Goal: Find specific page/section: Find specific page/section

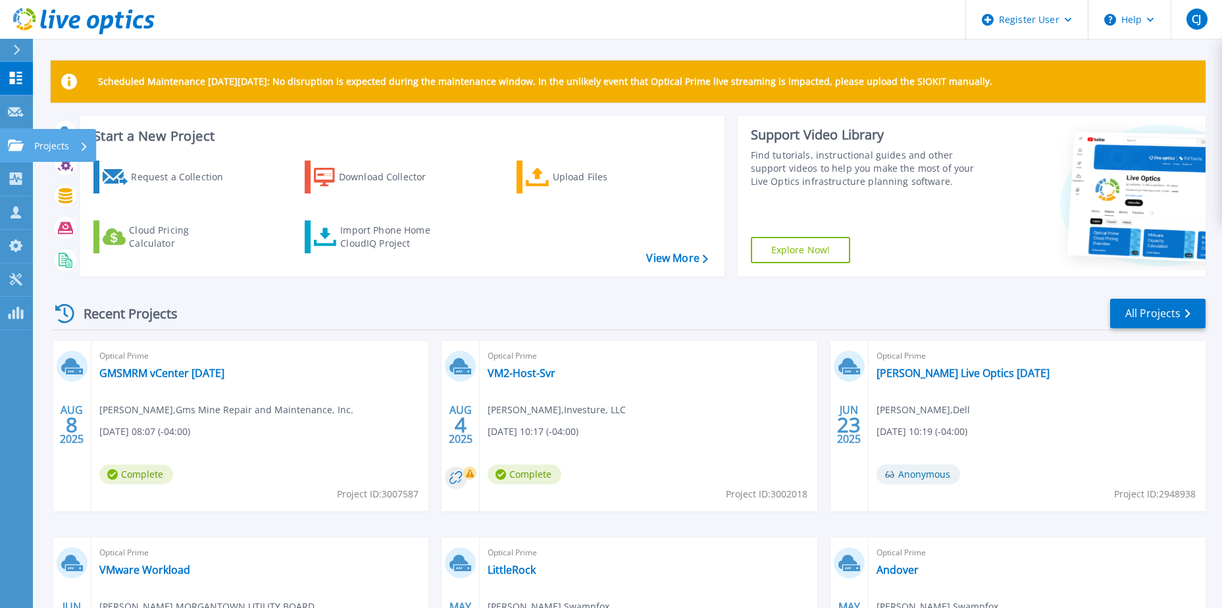
click at [11, 143] on icon at bounding box center [16, 144] width 16 height 11
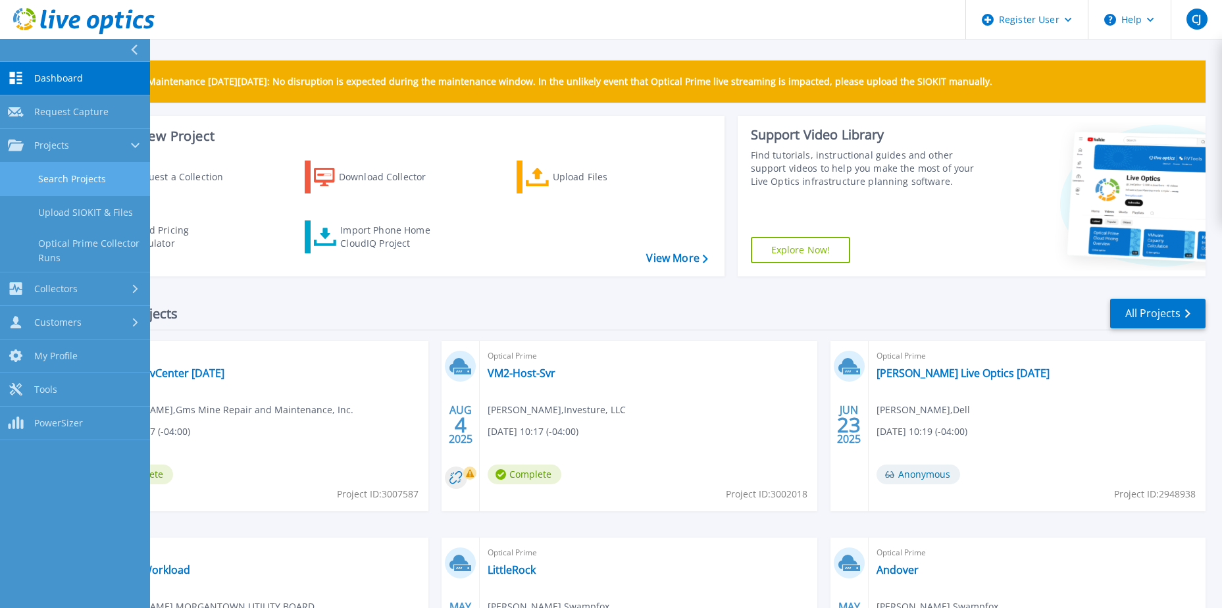
click at [82, 173] on link "Search Projects" at bounding box center [75, 179] width 150 height 34
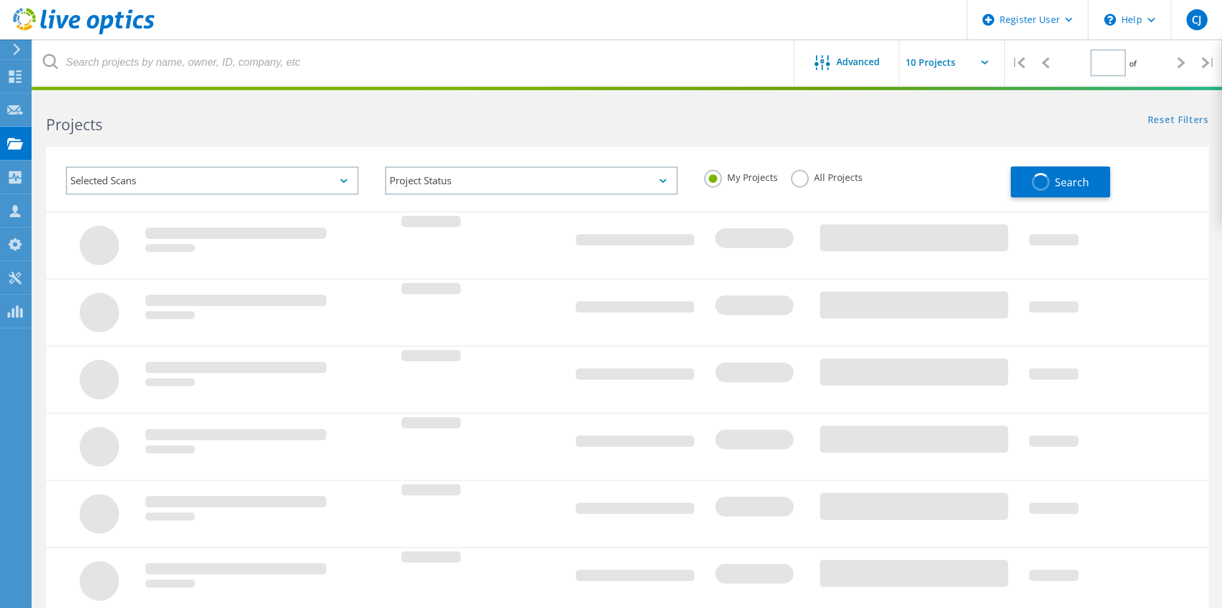
type input "1"
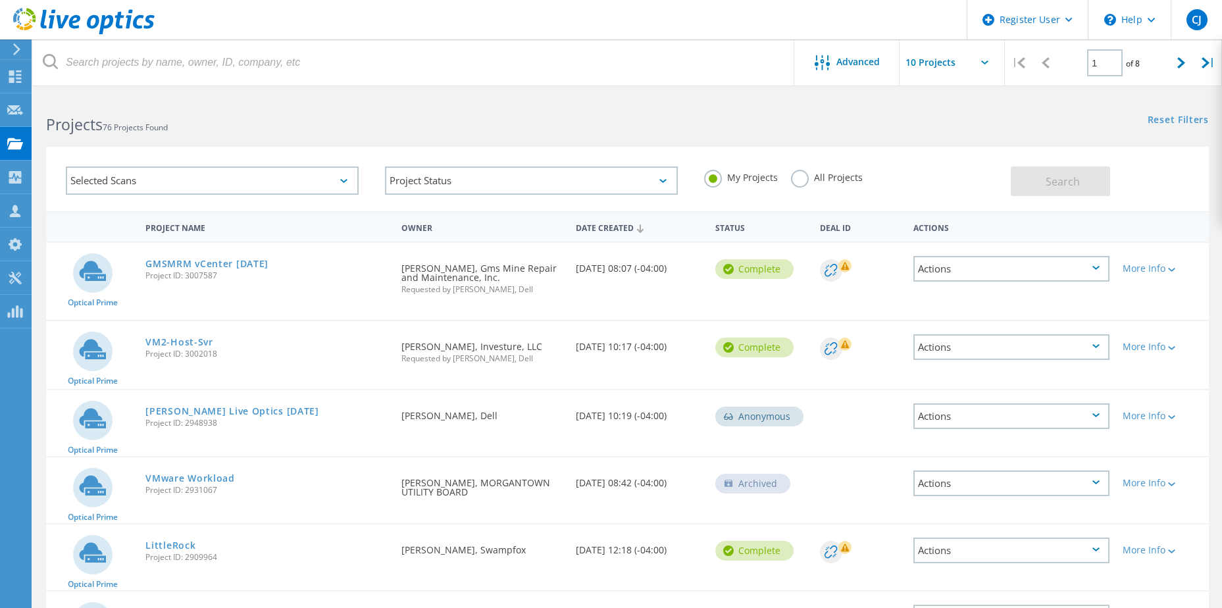
click at [797, 174] on label "All Projects" at bounding box center [827, 176] width 72 height 12
click at [0, 0] on input "All Projects" at bounding box center [0, 0] width 0 height 0
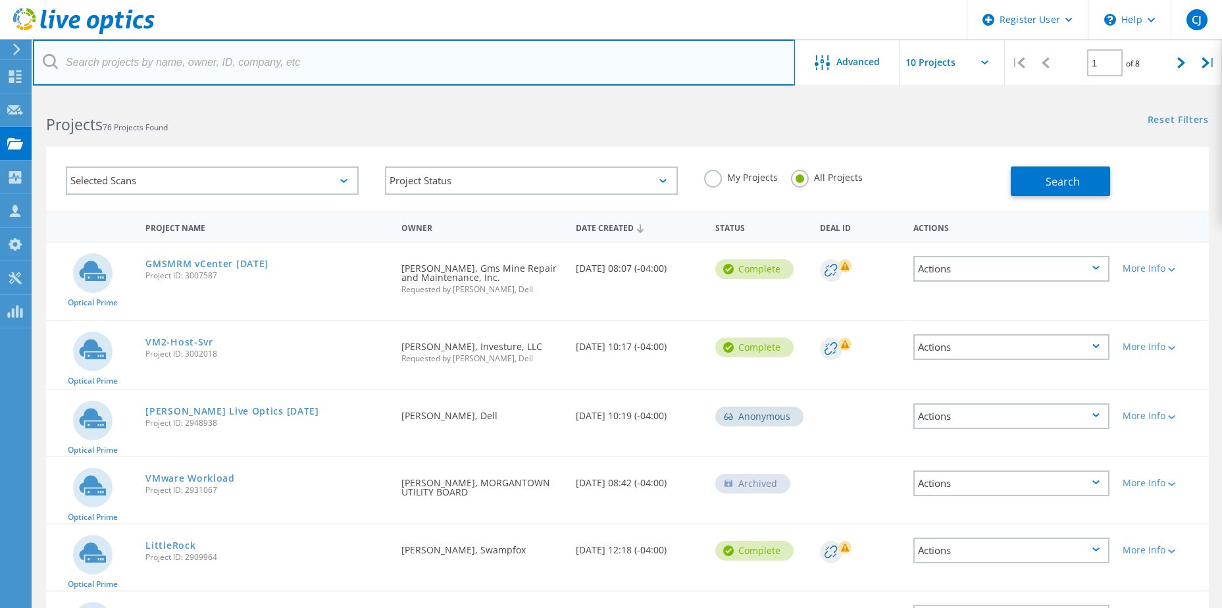
click at [341, 56] on input "text" at bounding box center [414, 62] width 762 height 46
paste input "REPUBLICAN NATIONAL COMMITTEE"
type input "REPUBLICAN NATIONAL COMMITTEE"
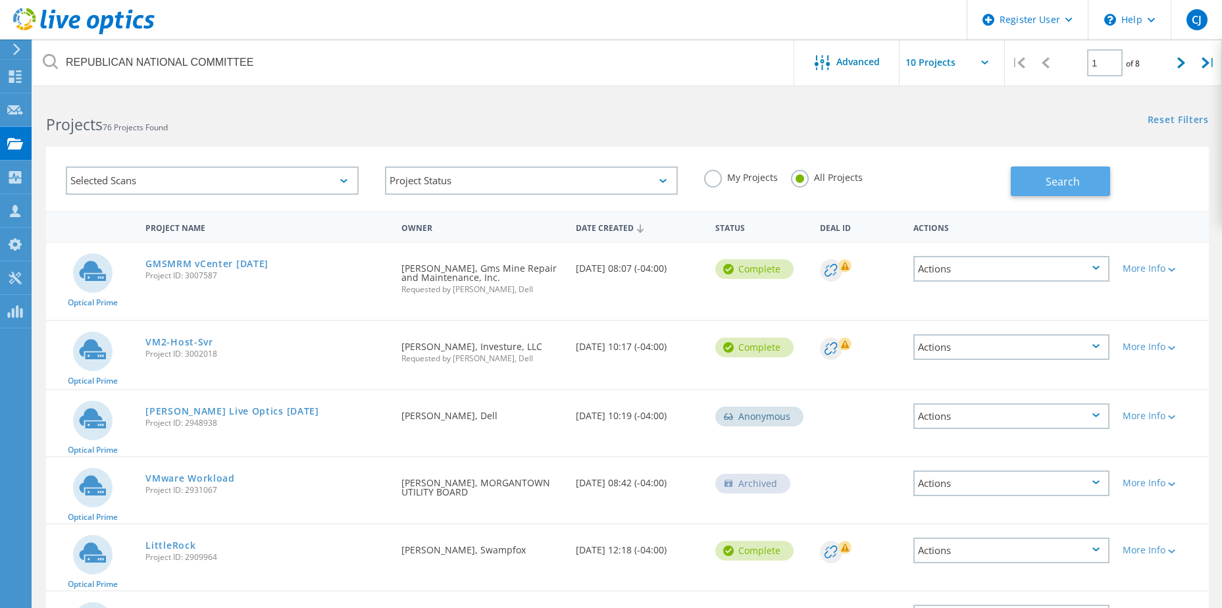
click at [1035, 178] on button "Search" at bounding box center [1059, 181] width 99 height 30
